Goal: Check status: Check status

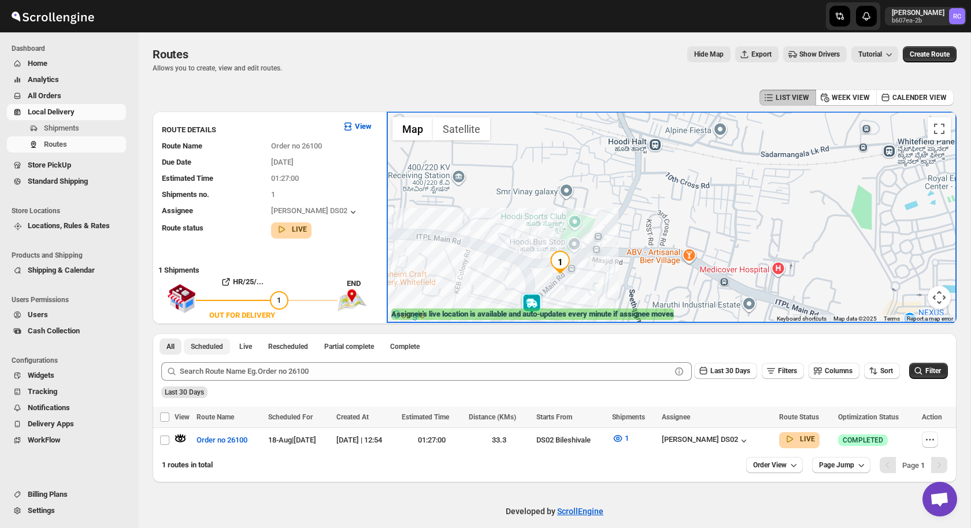
scroll to position [10, 0]
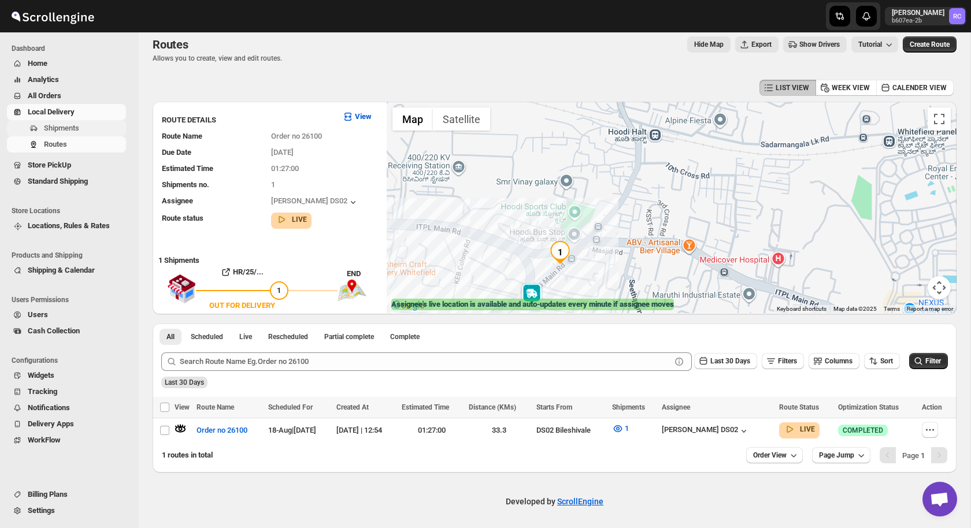
click at [83, 124] on span "Shipments" at bounding box center [84, 129] width 80 height 12
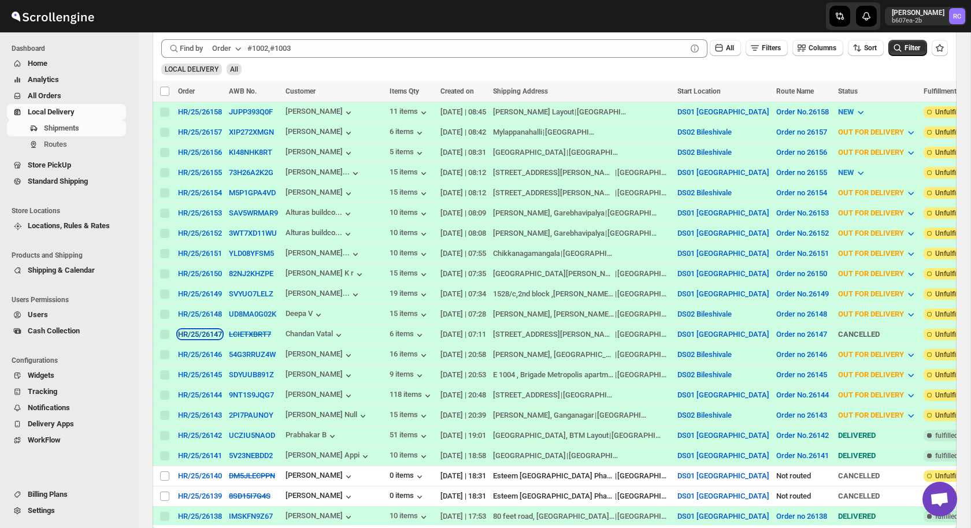
click at [208, 335] on div "HR/25/26147" at bounding box center [200, 334] width 44 height 9
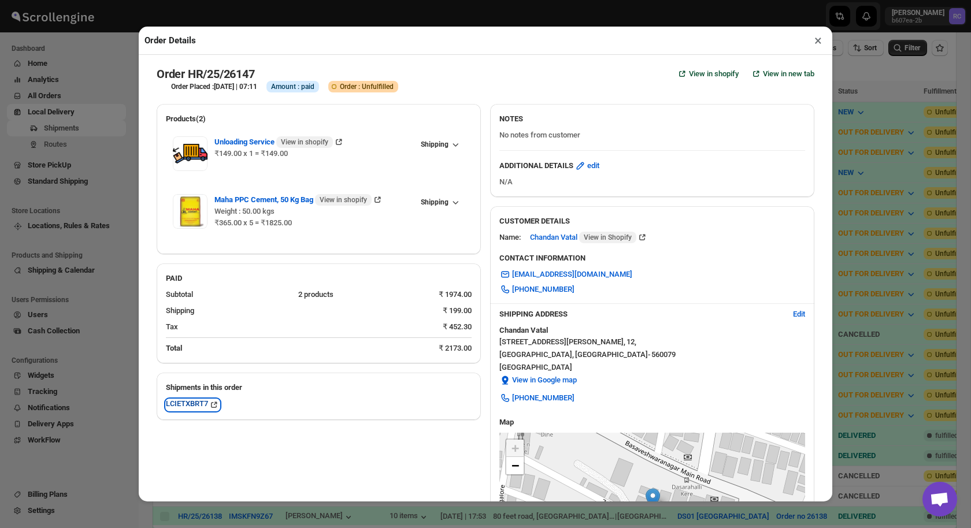
click at [192, 401] on div "LCIETXBRT7" at bounding box center [193, 405] width 54 height 12
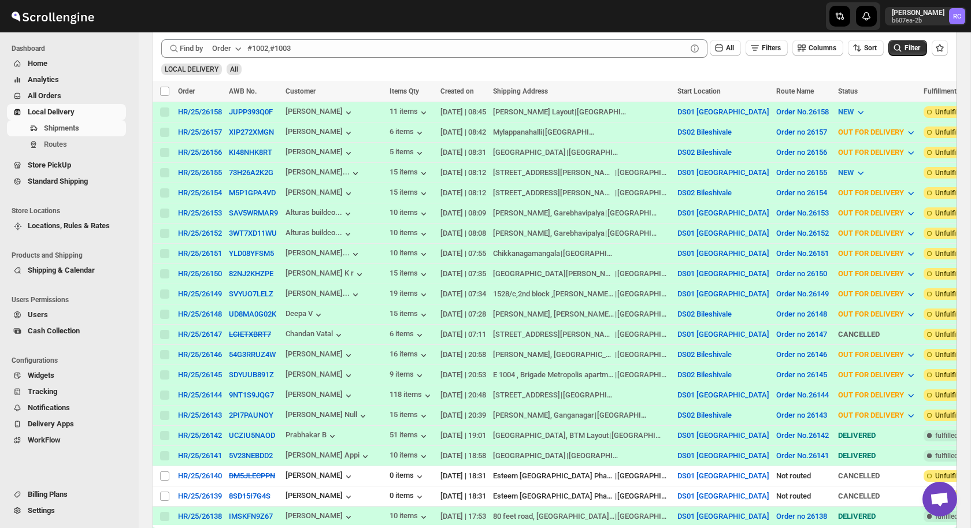
click at [231, 50] on div "Order" at bounding box center [221, 49] width 19 height 12
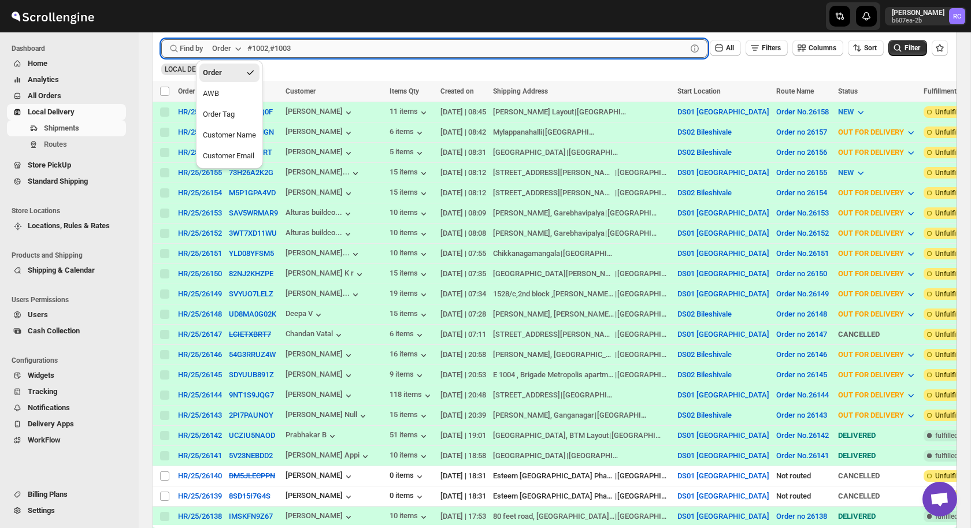
click at [305, 47] on input "text" at bounding box center [466, 48] width 439 height 18
paste input "26154"
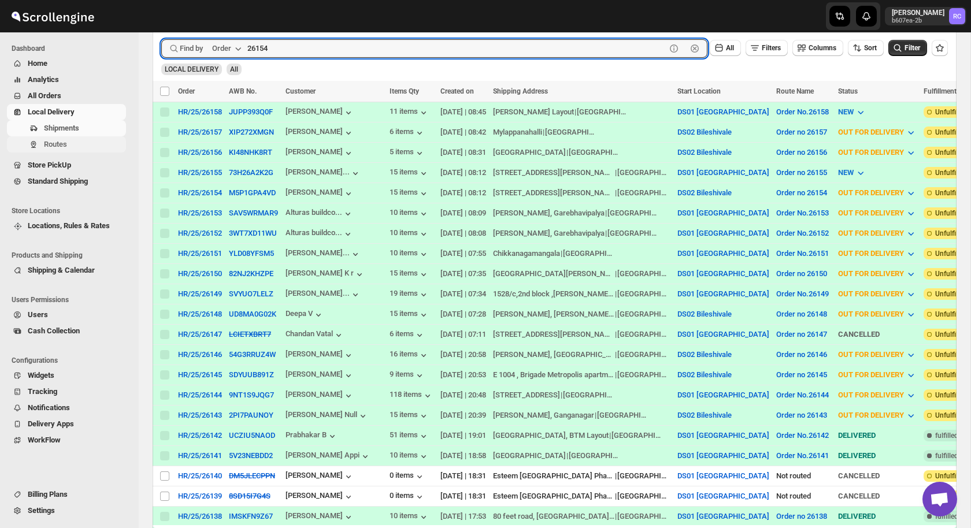
type input "26154"
click at [61, 146] on span "Routes" at bounding box center [55, 144] width 23 height 9
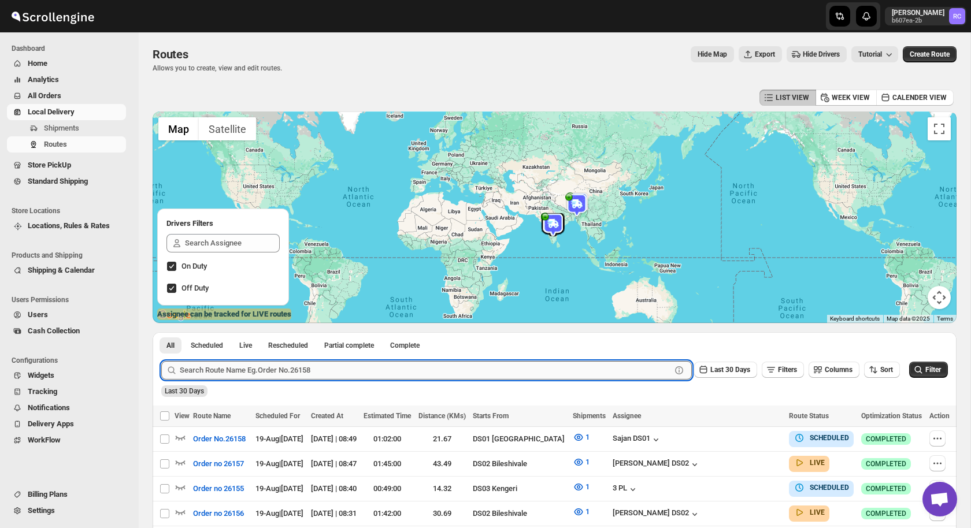
click at [274, 364] on input "text" at bounding box center [425, 370] width 491 height 18
paste input "26154"
type input "26154"
click button "Submit" at bounding box center [177, 338] width 33 height 12
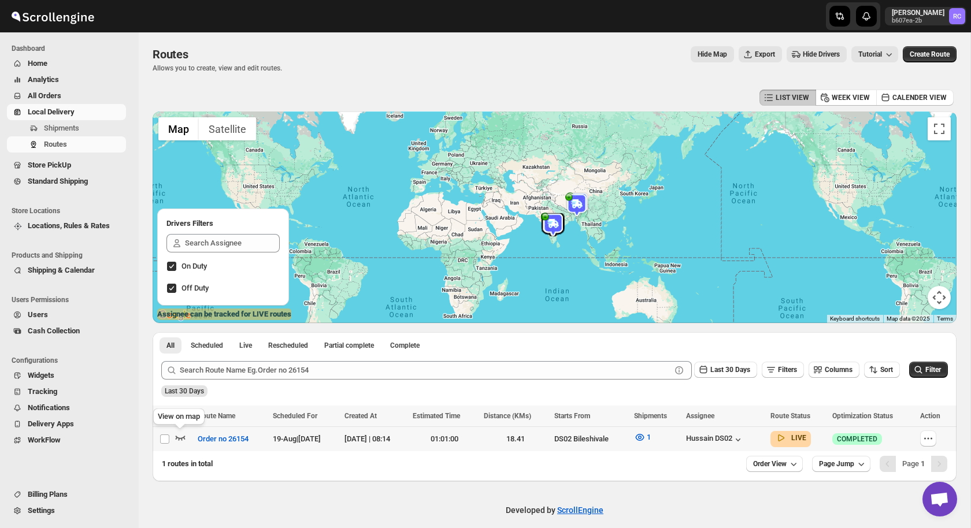
click at [179, 436] on icon "button" at bounding box center [181, 438] width 12 height 12
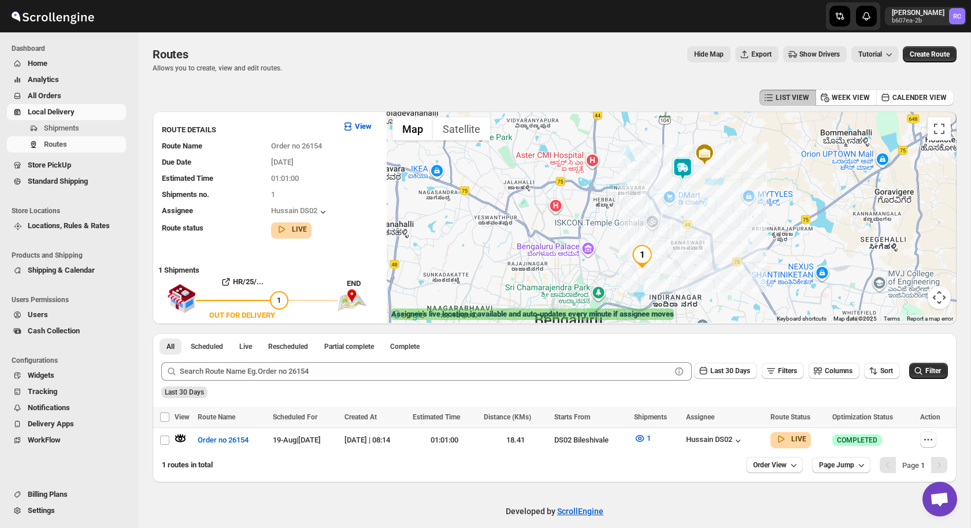
click at [687, 165] on img at bounding box center [682, 168] width 23 height 23
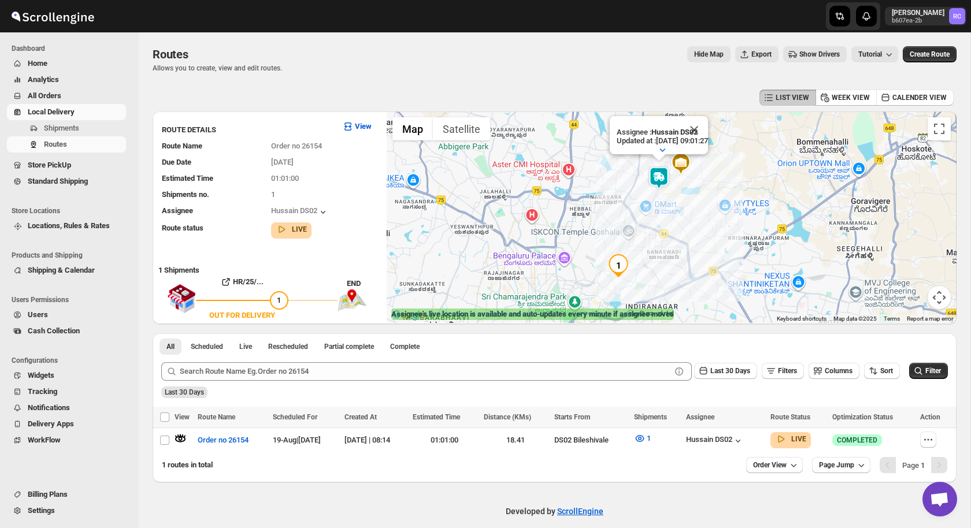
drag, startPoint x: 691, startPoint y: 265, endPoint x: 666, endPoint y: 235, distance: 39.5
click at [666, 235] on div "Assignee : Hussain DS02 Updated at : [DATE] 09:01:27 Duty mode Enabled Battery …" at bounding box center [672, 218] width 570 height 212
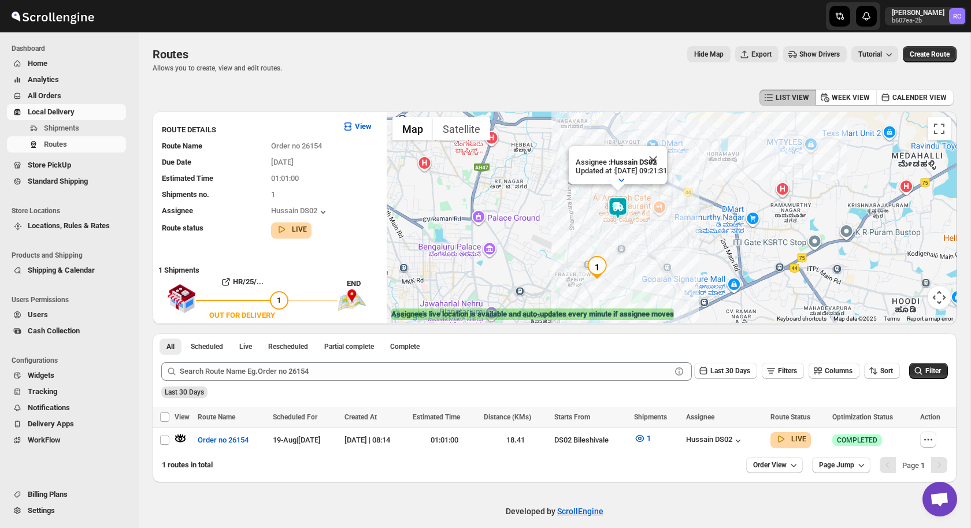
drag, startPoint x: 615, startPoint y: 292, endPoint x: 543, endPoint y: 182, distance: 131.5
click at [543, 180] on div "Assignee : Hussain DS02 Updated at : [DATE] 09:21:31 Duty mode Enabled Battery …" at bounding box center [672, 218] width 570 height 212
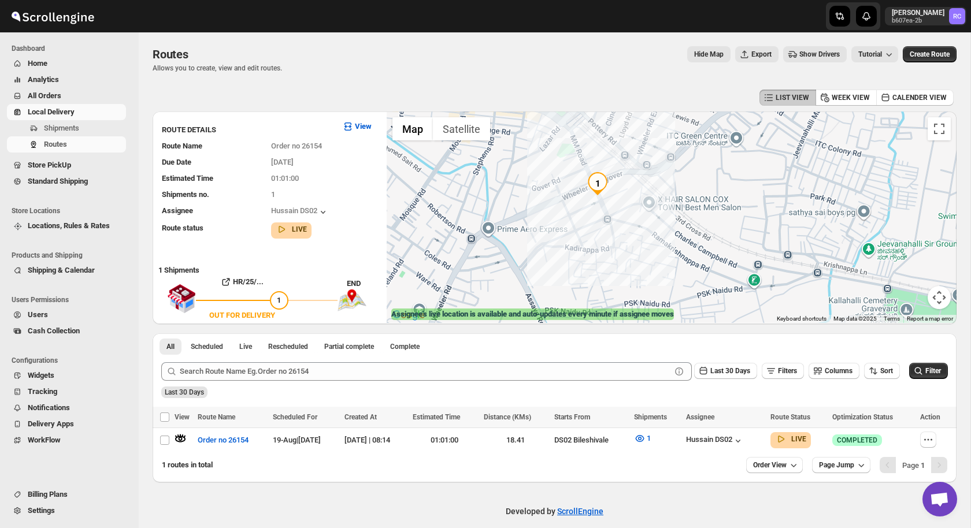
drag, startPoint x: 843, startPoint y: 224, endPoint x: 677, endPoint y: 213, distance: 166.8
click at [677, 211] on div "Assignee : Hussain DS02 Updated at : [DATE] 09:21:31 Duty mode Enabled Battery …" at bounding box center [672, 218] width 570 height 212
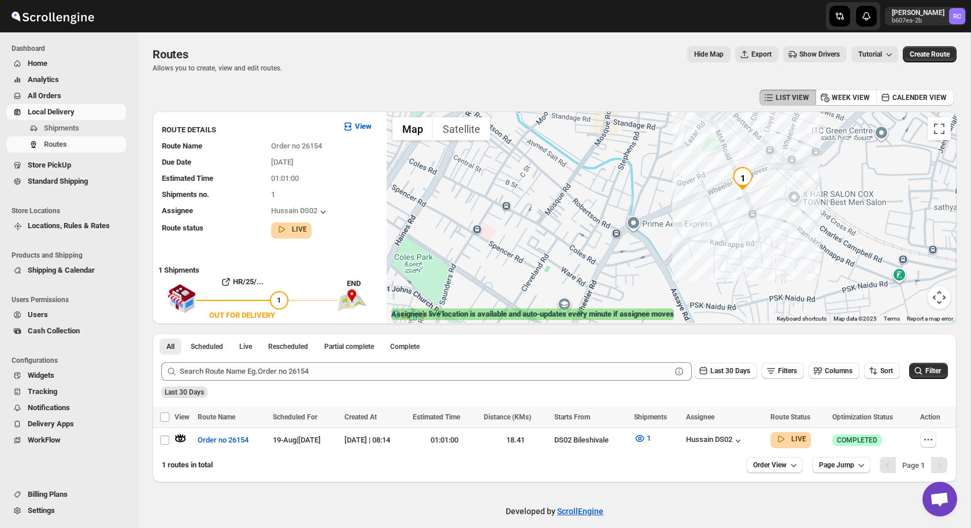
drag, startPoint x: 488, startPoint y: 255, endPoint x: 691, endPoint y: 261, distance: 203.0
click at [691, 261] on div "Assignee : Hussain DS02 Updated at : [DATE] 09:21:31 Duty mode Enabled Battery …" at bounding box center [672, 218] width 570 height 212
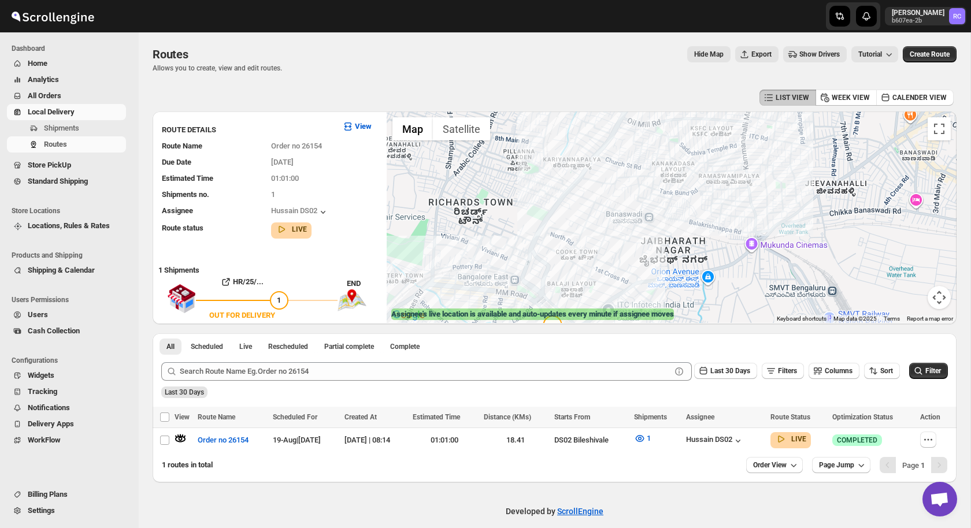
drag, startPoint x: 740, startPoint y: 267, endPoint x: 594, endPoint y: 125, distance: 203.6
click at [594, 125] on div "Assignee : Hussain DS02 Updated at : [DATE] 09:21:38 Duty mode Enabled Battery …" at bounding box center [672, 218] width 570 height 212
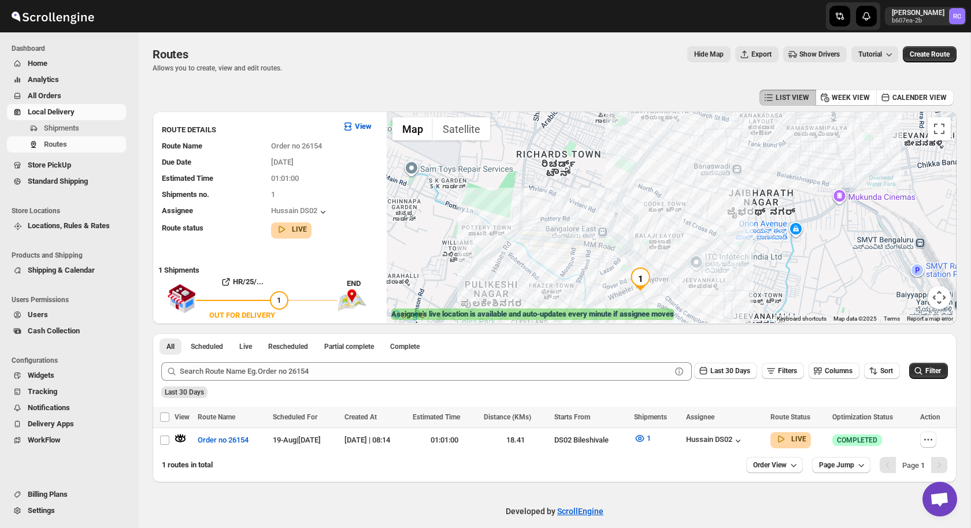
drag, startPoint x: 682, startPoint y: 162, endPoint x: 772, endPoint y: 109, distance: 104.7
click at [772, 109] on div "LIST VIEW WEEK VIEW CALENDER VIEW ROUTE DETAILS View Route Name Order no 26154 …" at bounding box center [555, 285] width 804 height 396
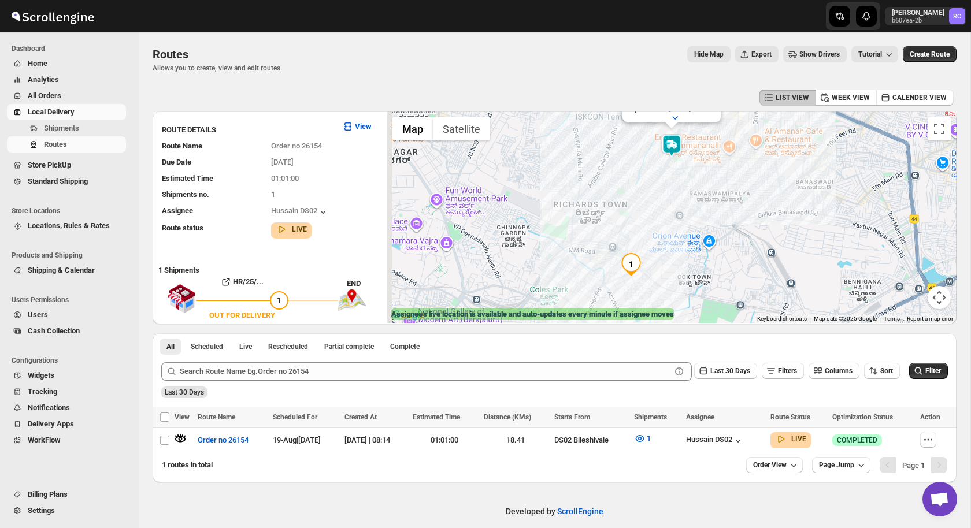
drag, startPoint x: 556, startPoint y: 260, endPoint x: 574, endPoint y: 198, distance: 65.1
click at [574, 198] on div "Assignee : Hussain DS02 Updated at : [DATE] 09:21:45 Duty mode Enabled Battery …" at bounding box center [672, 218] width 570 height 212
